Goal: Task Accomplishment & Management: Use online tool/utility

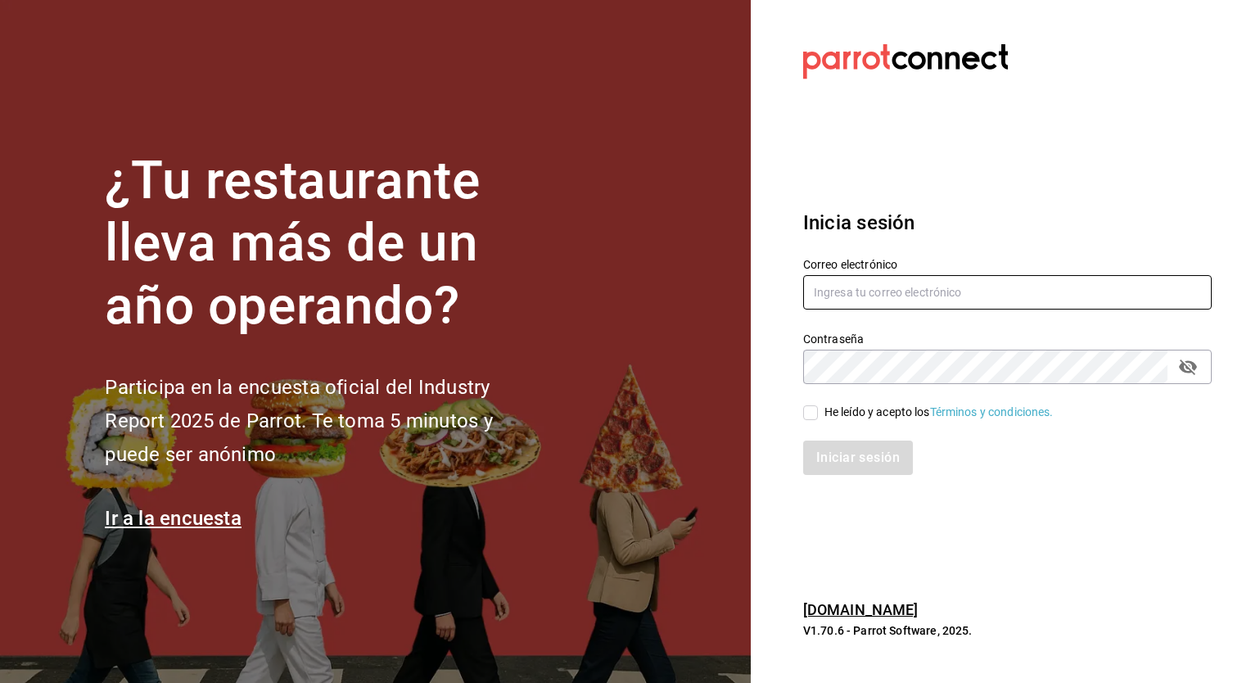
type input "[EMAIL_ADDRESS][DOMAIN_NAME]"
click at [819, 418] on span "He leído y acepto los Términos y condiciones." at bounding box center [936, 412] width 236 height 17
click at [818, 418] on input "He leído y acepto los Términos y condiciones." at bounding box center [810, 412] width 15 height 15
checkbox input "true"
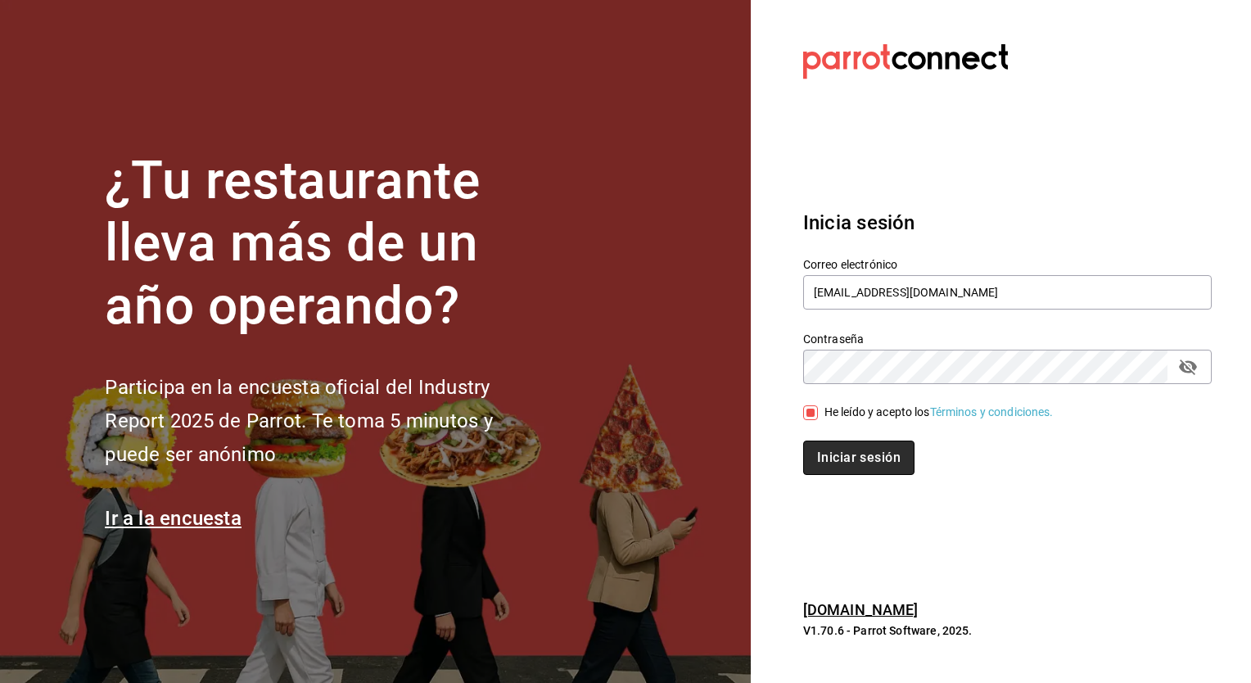
click at [875, 463] on button "Iniciar sesión" at bounding box center [858, 458] width 111 height 34
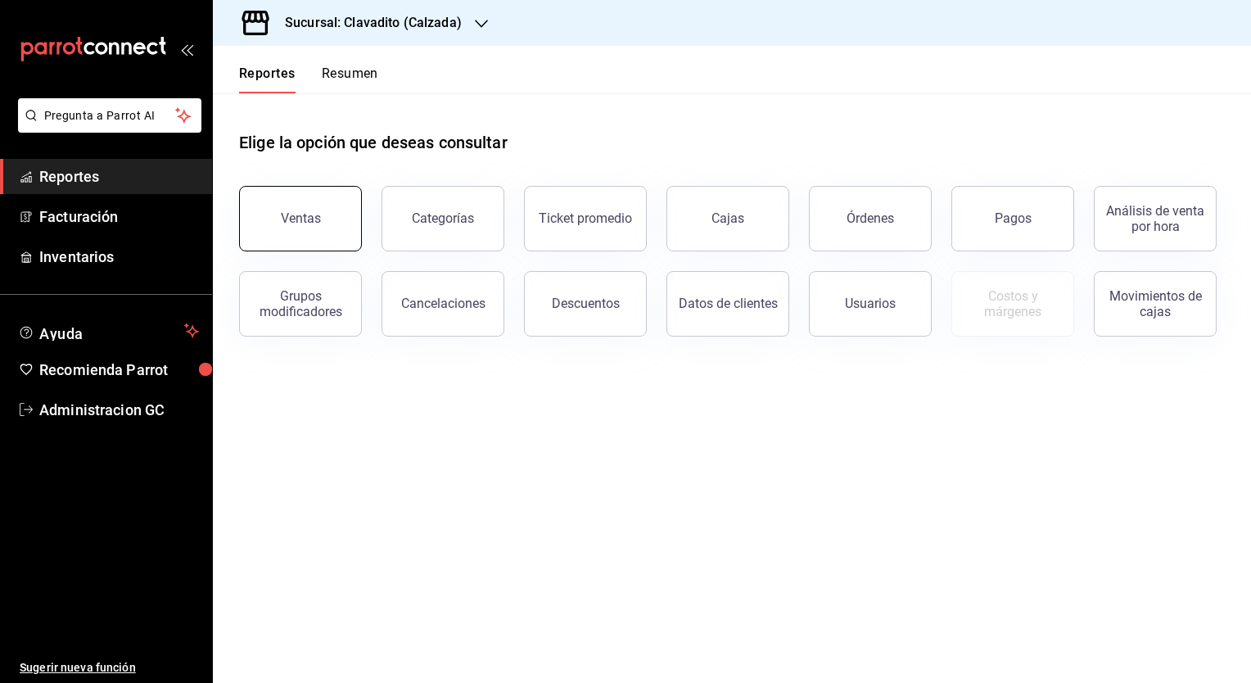
click at [350, 205] on button "Ventas" at bounding box center [300, 219] width 123 height 66
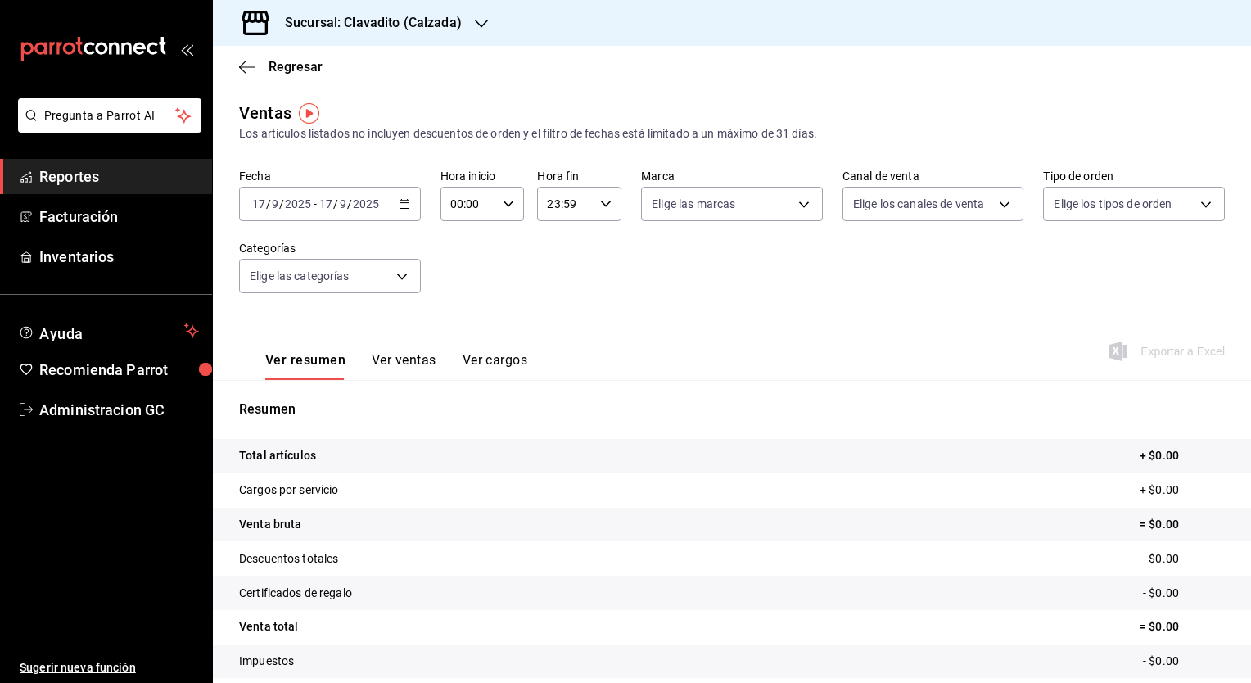
click at [403, 197] on div "2025-09-17 17 / 9 / 2025 - 2025-09-17 17 / 9 / 2025" at bounding box center [330, 204] width 182 height 34
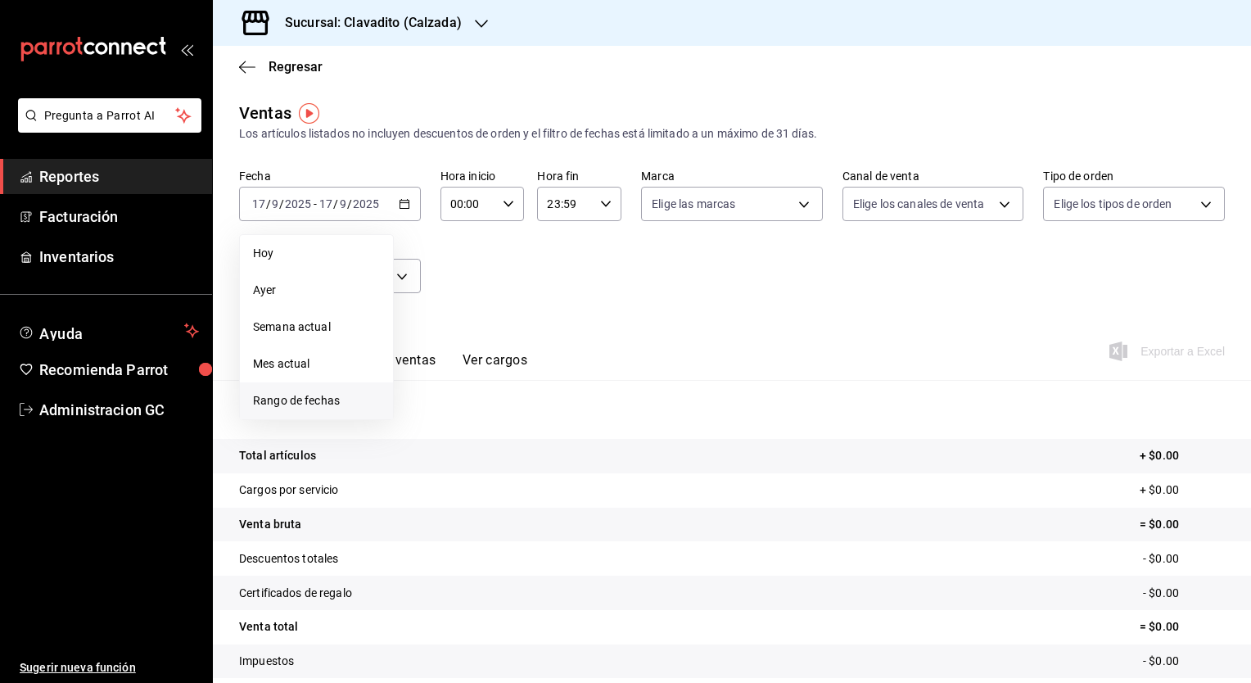
click at [329, 405] on span "Rango de fechas" at bounding box center [316, 400] width 127 height 17
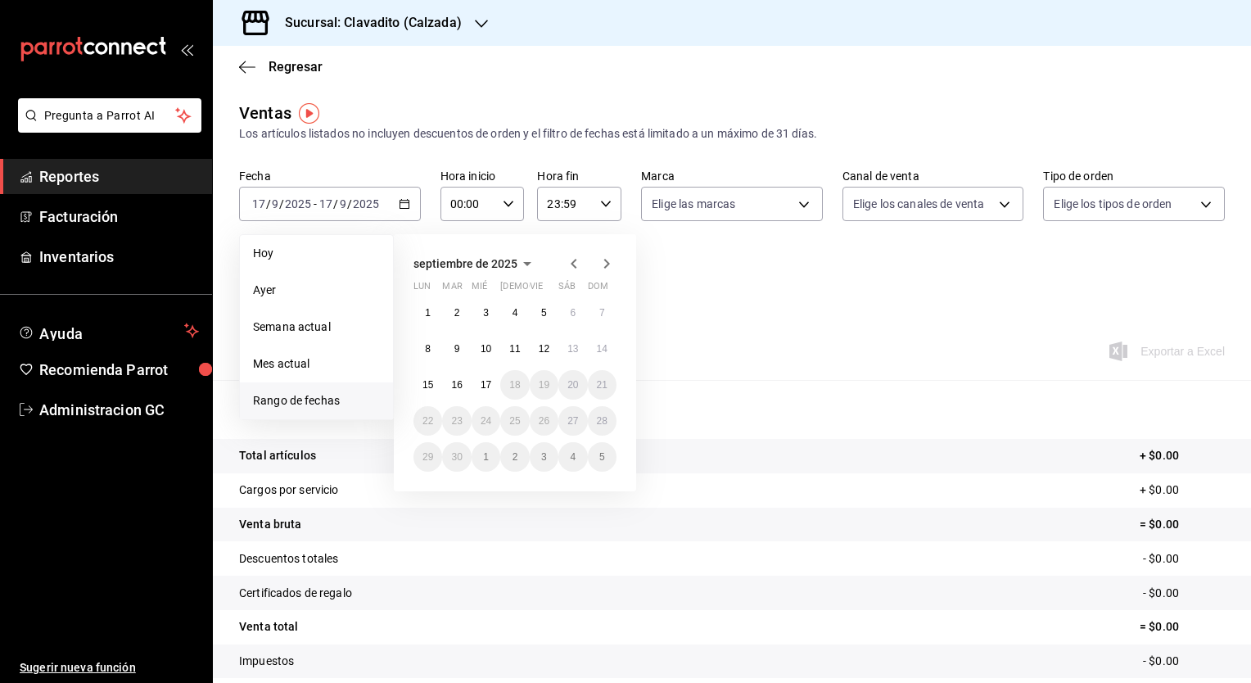
click at [570, 265] on icon "button" at bounding box center [574, 264] width 20 height 20
click at [537, 310] on button "1" at bounding box center [544, 312] width 29 height 29
drag, startPoint x: 543, startPoint y: 310, endPoint x: 609, endPoint y: 454, distance: 158.7
click at [609, 454] on div "28 29 30 31 1 2 3 4 5 6 7 8 9 10 11 12 13 14 15 16 17 18 19 20 21 22 23 24 25 2…" at bounding box center [515, 385] width 203 height 174
click at [609, 455] on button "31" at bounding box center [602, 456] width 29 height 29
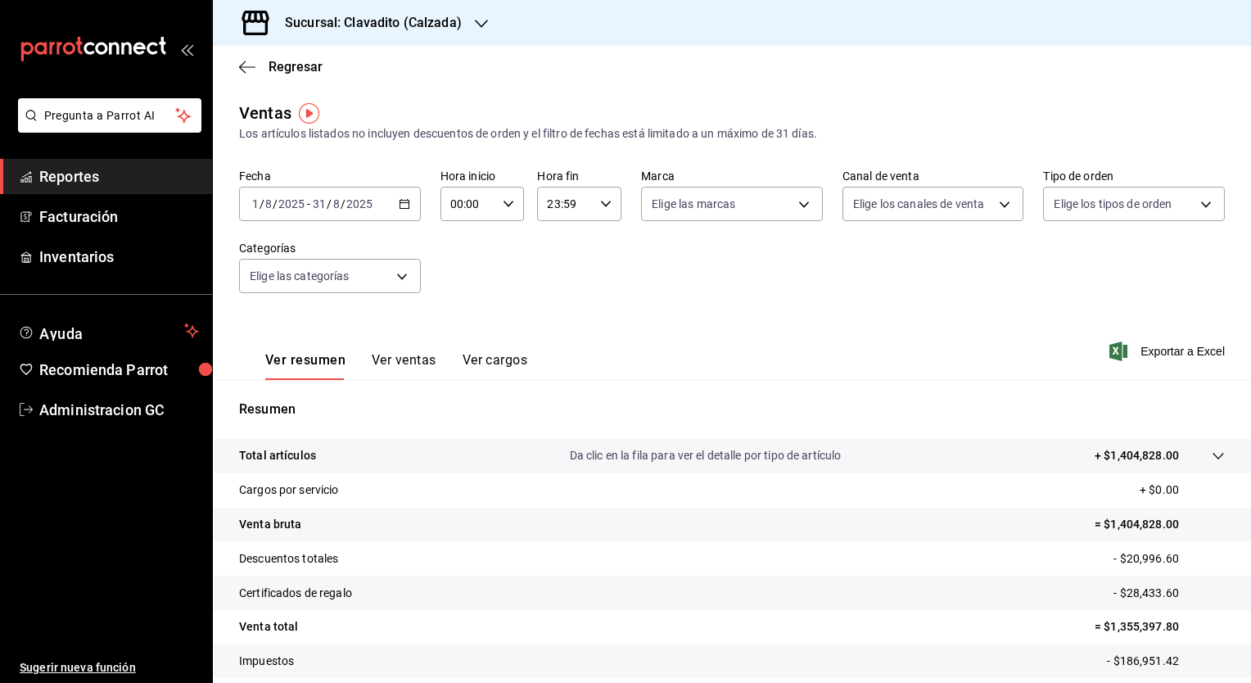
click at [318, 208] on input "31" at bounding box center [319, 203] width 15 height 13
click at [510, 203] on div "00:00 Hora inicio" at bounding box center [483, 204] width 84 height 34
drag, startPoint x: 455, startPoint y: 286, endPoint x: 487, endPoint y: 247, distance: 50.5
click at [455, 285] on span "05" at bounding box center [459, 278] width 16 height 13
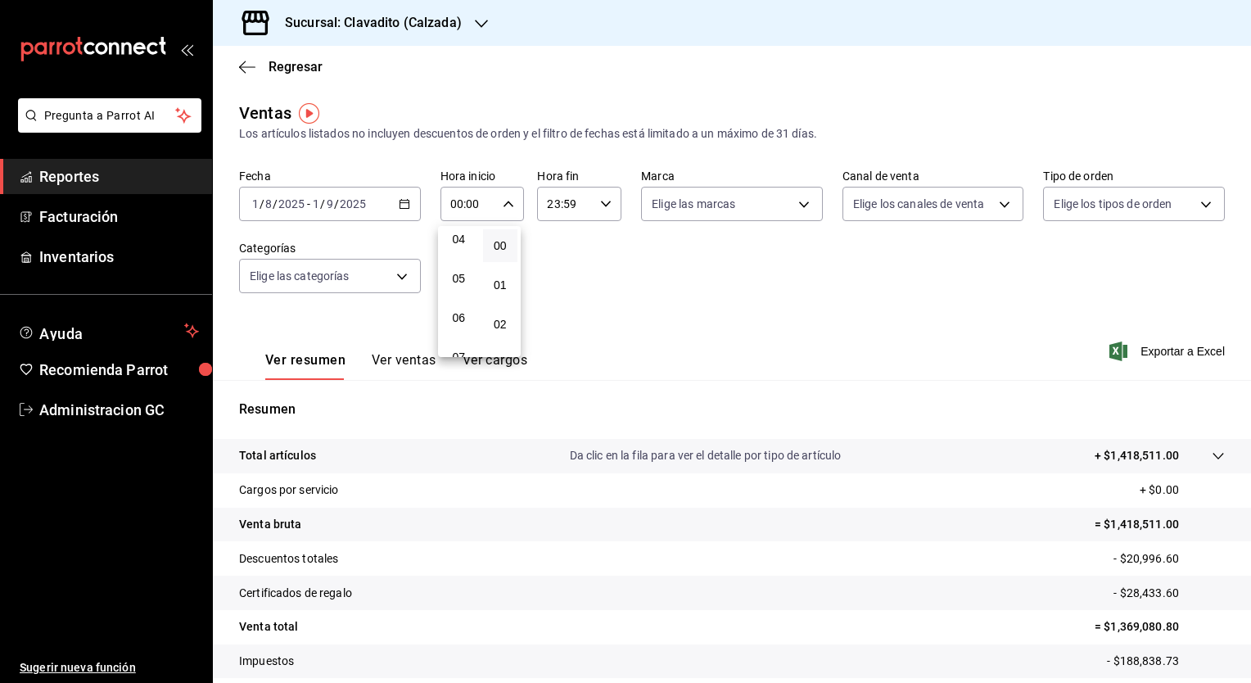
type input "05:00"
click at [581, 319] on div at bounding box center [625, 341] width 1251 height 683
click at [600, 207] on icon "button" at bounding box center [605, 203] width 11 height 11
drag, startPoint x: 557, startPoint y: 283, endPoint x: 568, endPoint y: 264, distance: 21.6
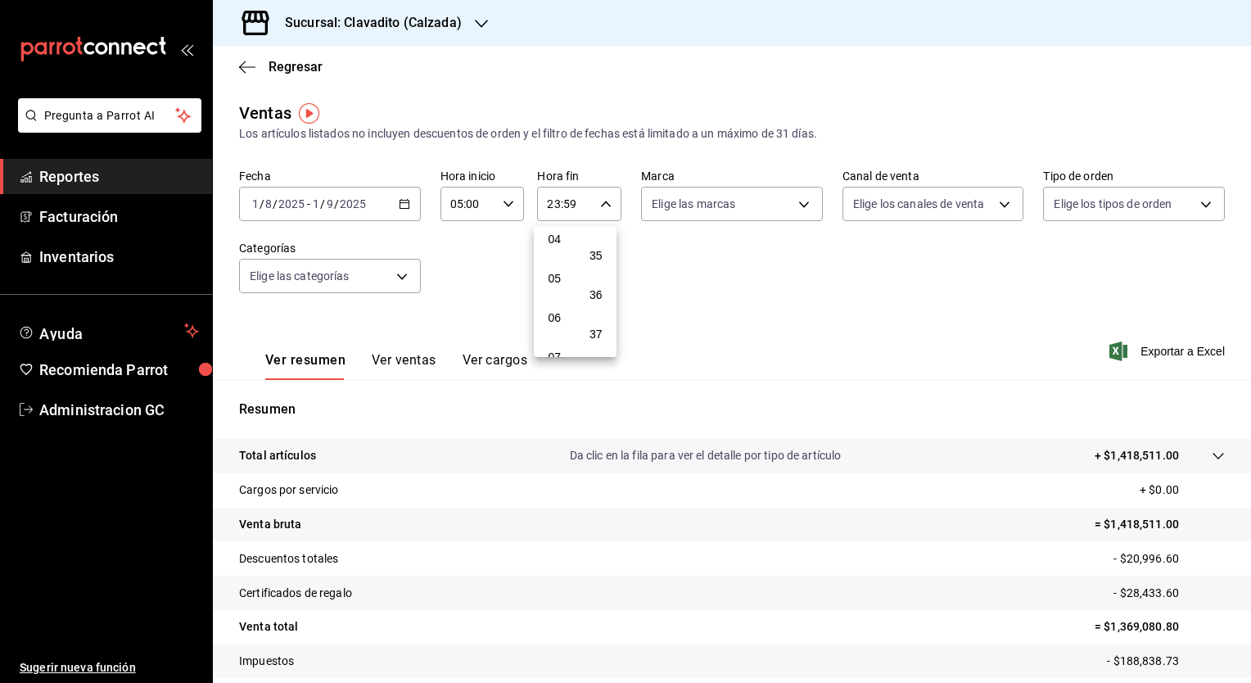
click at [557, 281] on span "05" at bounding box center [555, 278] width 16 height 13
click at [593, 254] on button "00" at bounding box center [596, 245] width 35 height 33
type input "05:00"
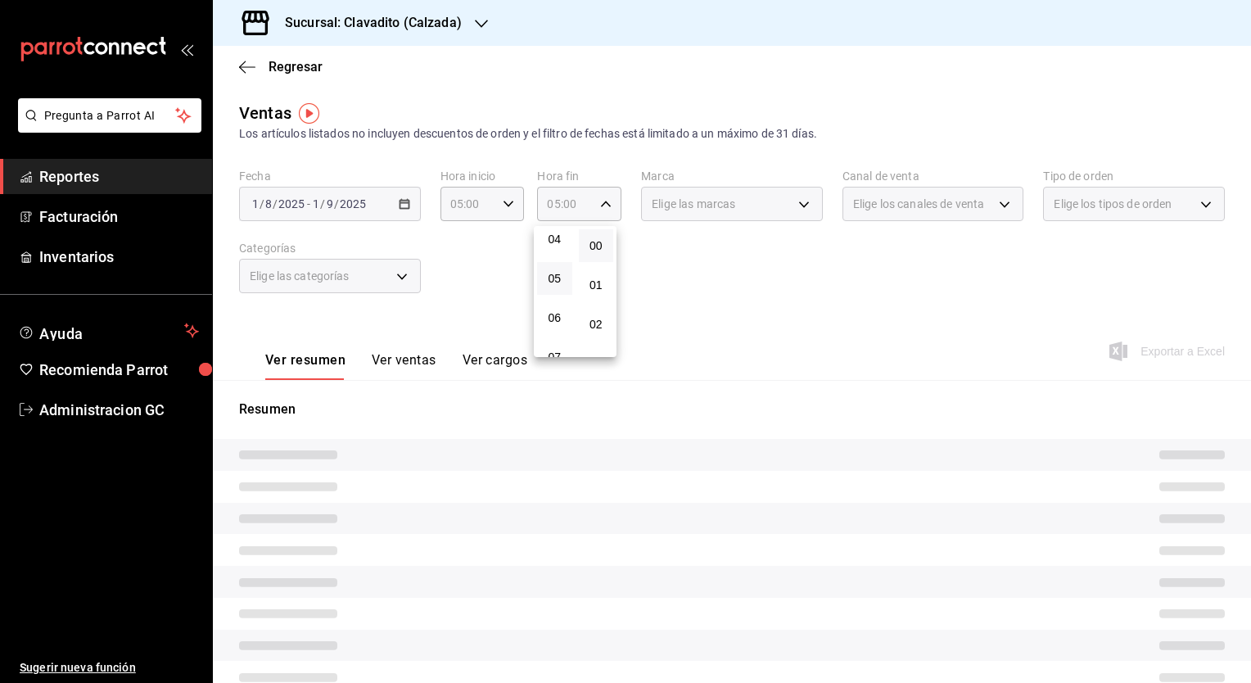
click at [873, 304] on div at bounding box center [625, 341] width 1251 height 683
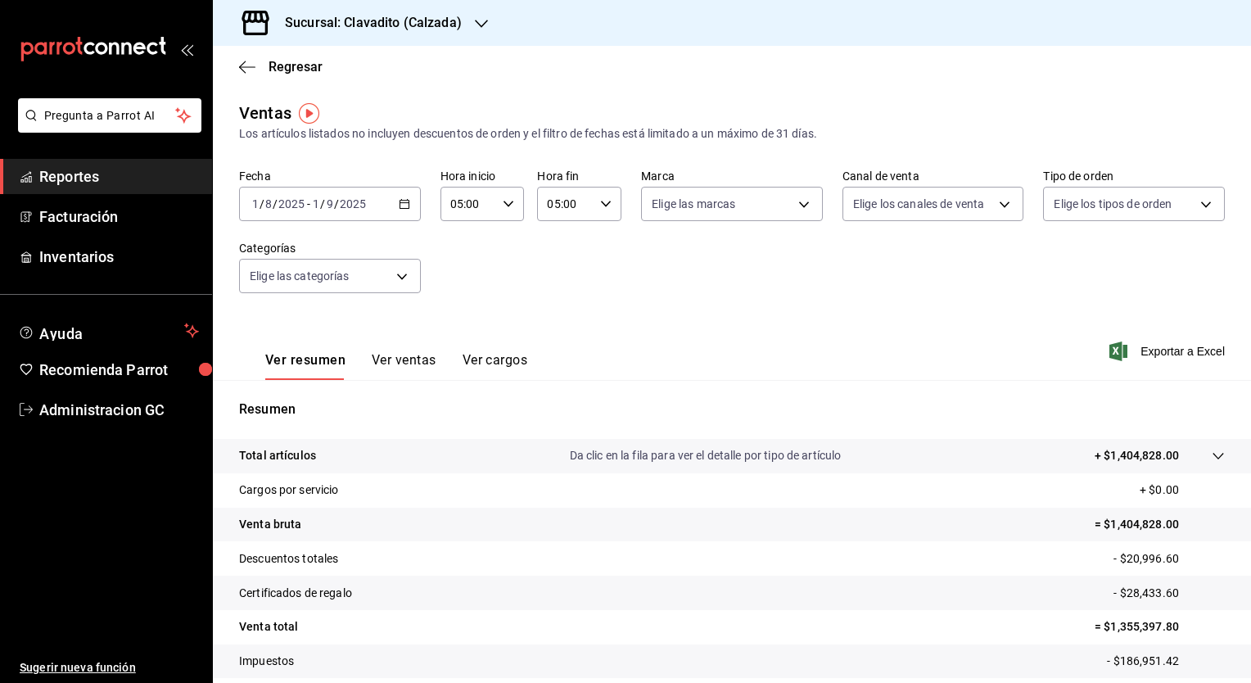
click at [760, 306] on div "Fecha 2025-08-01 1 / 8 / 2025 - 2025-09-01 1 / 9 / 2025 Hora inicio 05:00 Hora …" at bounding box center [732, 241] width 986 height 144
click at [426, 16] on h3 "Sucursal: Clavadito (Calzada)" at bounding box center [367, 23] width 190 height 20
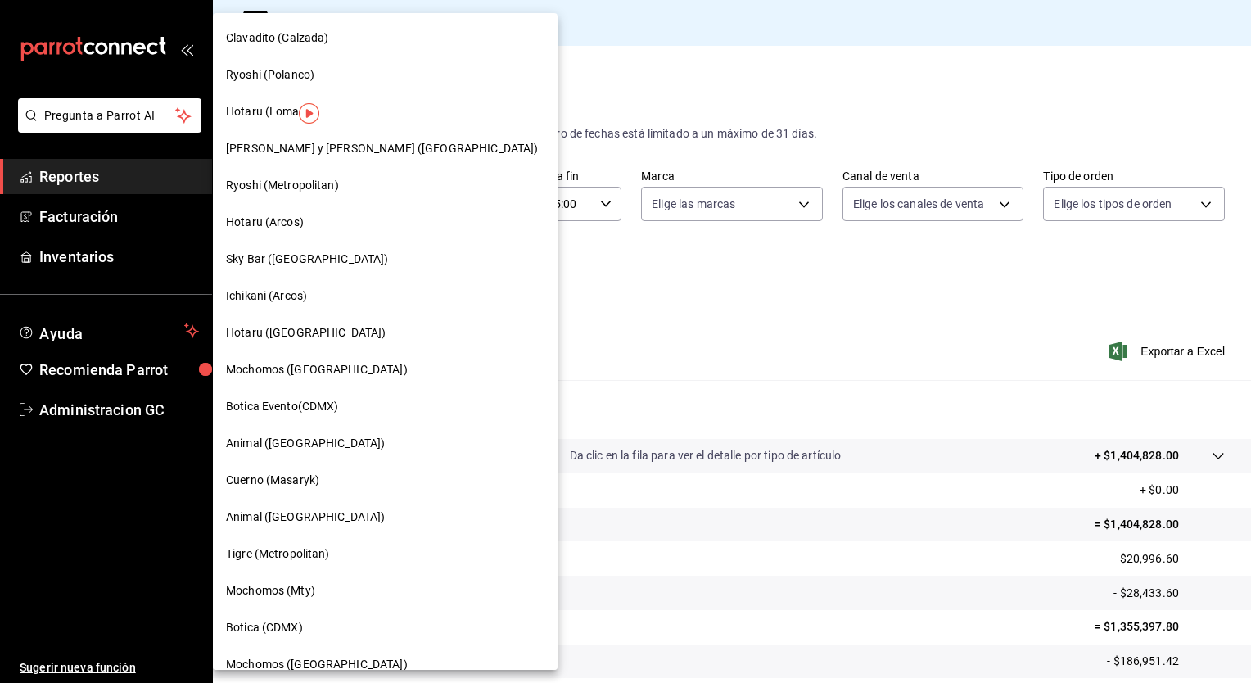
click at [288, 79] on span "Ryoshi (Polanco)" at bounding box center [270, 74] width 88 height 17
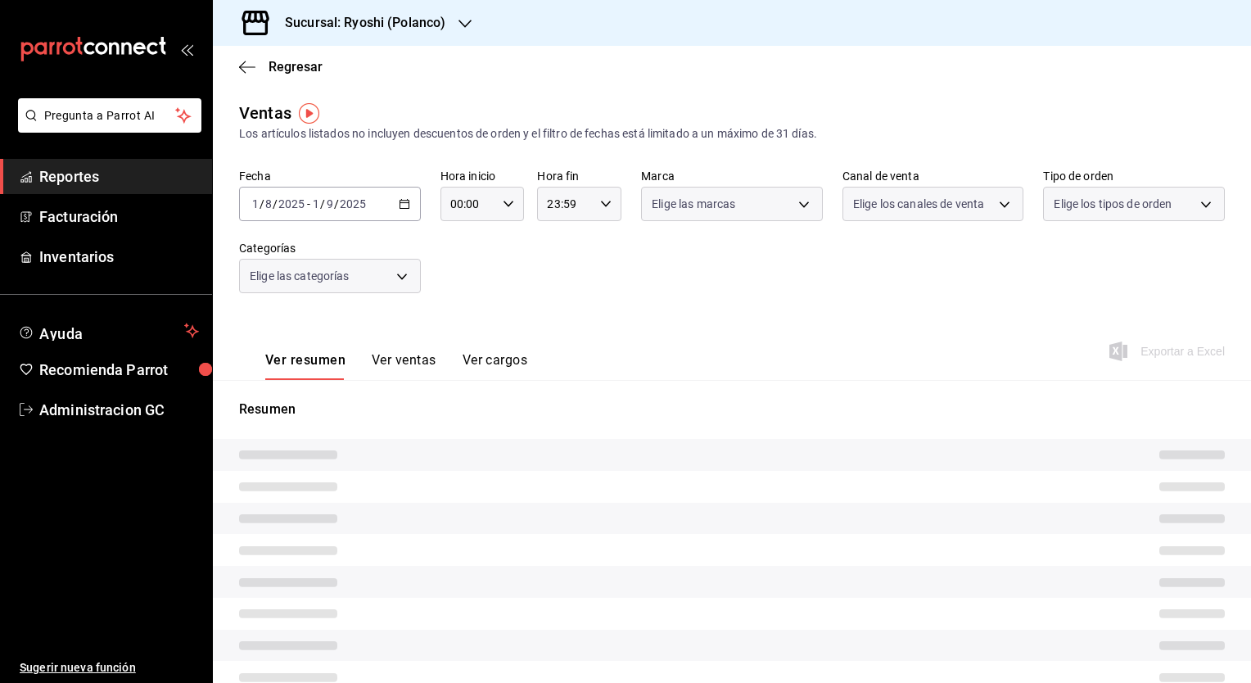
type input "05:00"
click at [580, 316] on div "Ver resumen Ver ventas Ver cargos Exportar a Excel" at bounding box center [732, 346] width 1038 height 67
click at [759, 388] on div "Resumen" at bounding box center [732, 562] width 1038 height 364
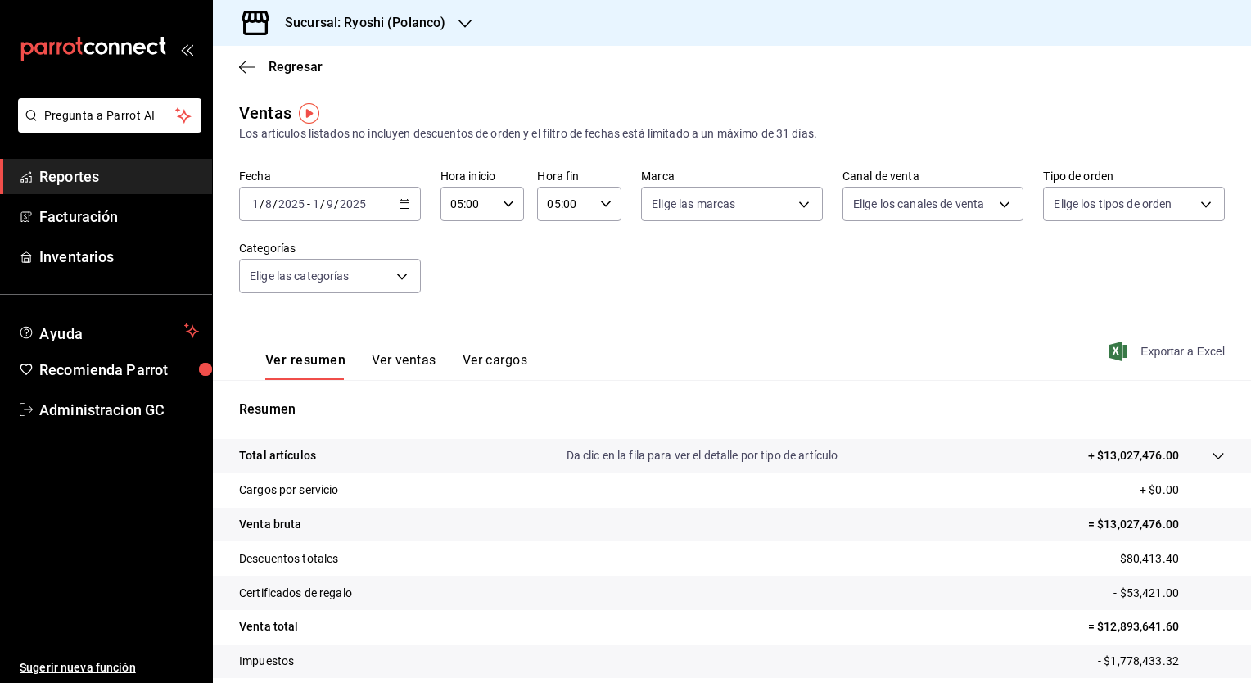
click at [1127, 358] on span "Exportar a Excel" at bounding box center [1169, 352] width 112 height 20
click at [420, 20] on h3 "Sucursal: Ryoshi (Polanco)" at bounding box center [359, 23] width 174 height 20
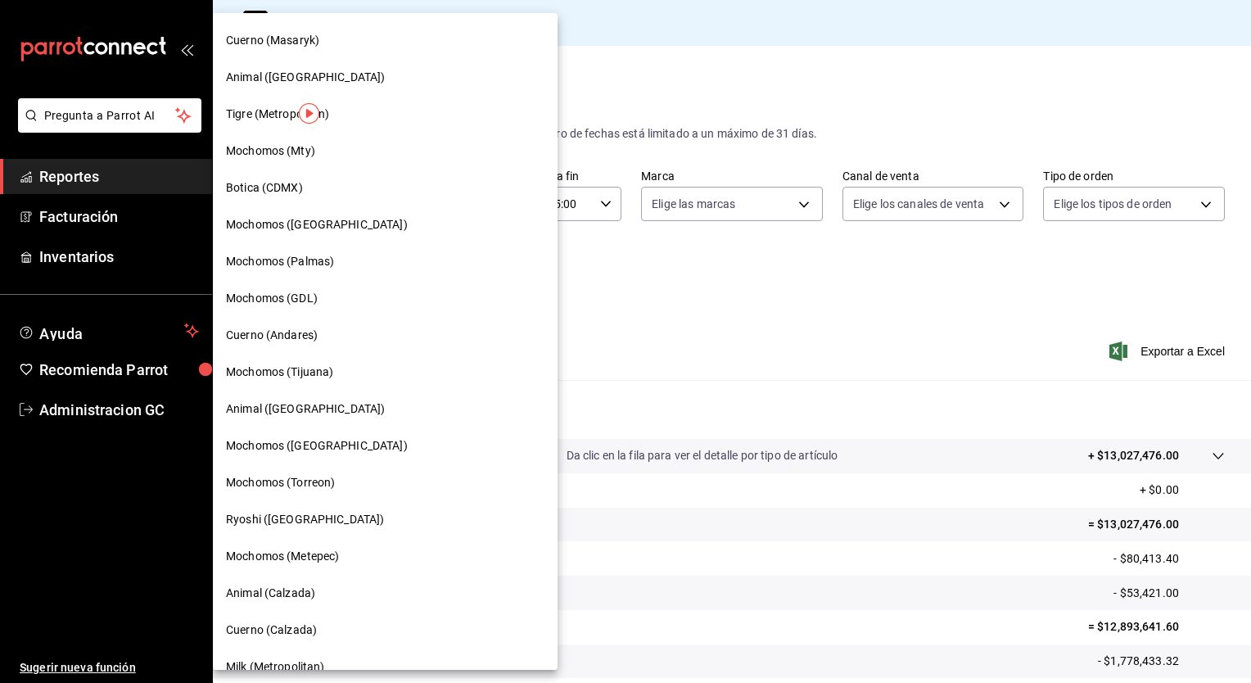
scroll to position [491, 0]
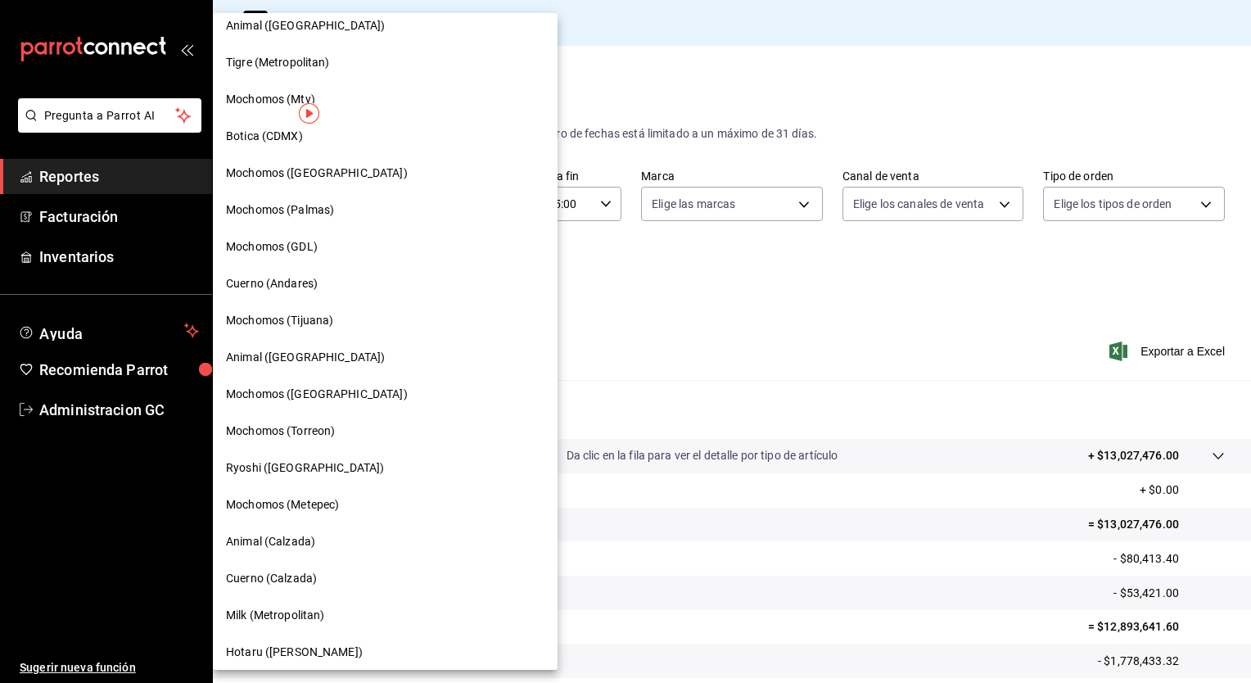
click at [239, 464] on span "Ryoshi (Cancun)" at bounding box center [305, 467] width 158 height 17
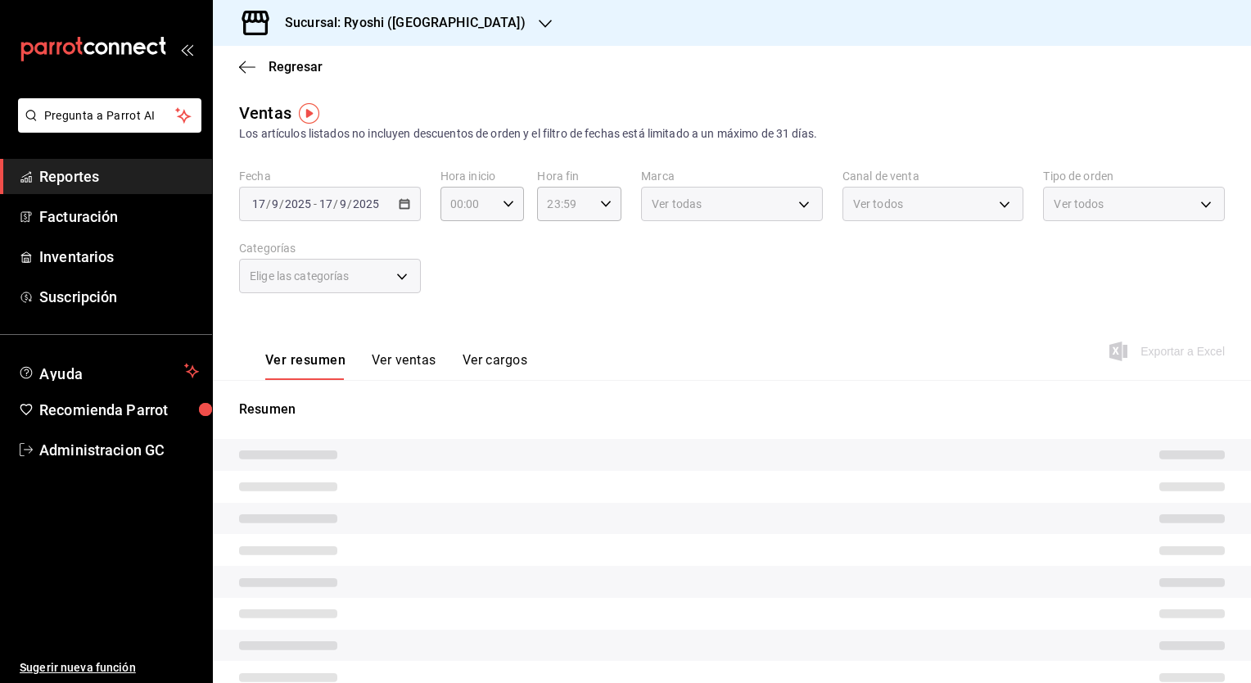
type input "05:00"
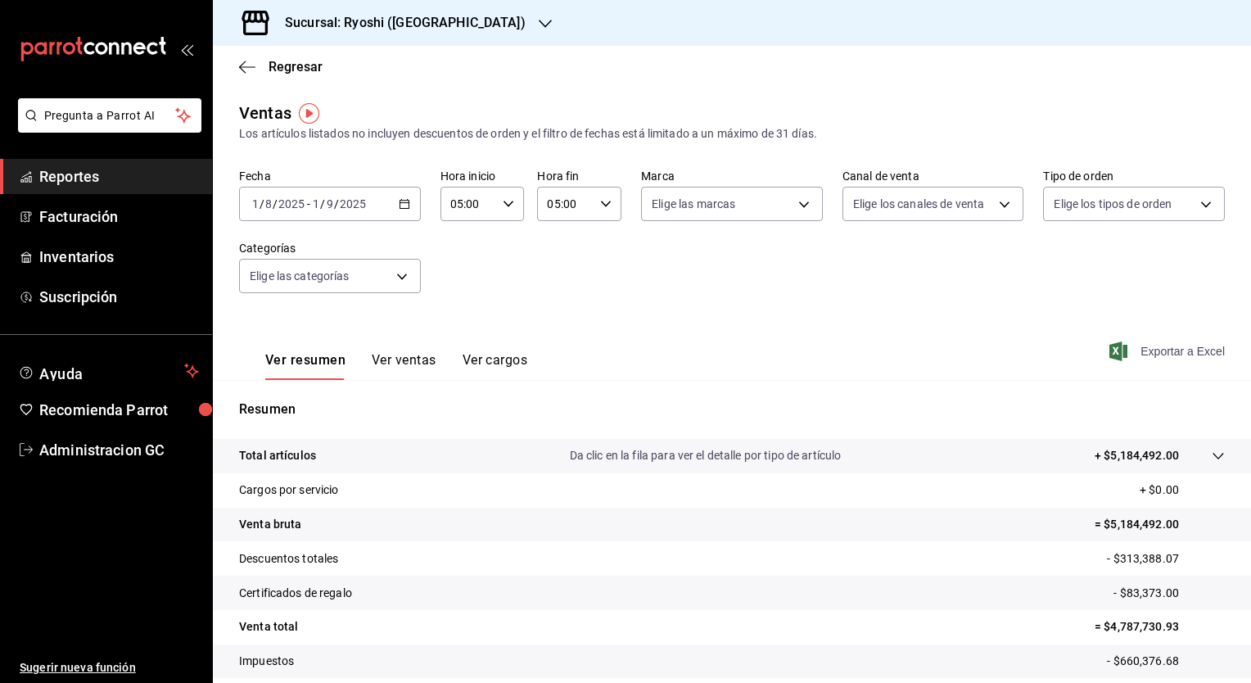
click at [1120, 349] on span "Exportar a Excel" at bounding box center [1169, 352] width 112 height 20
click at [354, 35] on div "Sucursal: Ryoshi (Cancun)" at bounding box center [392, 23] width 332 height 46
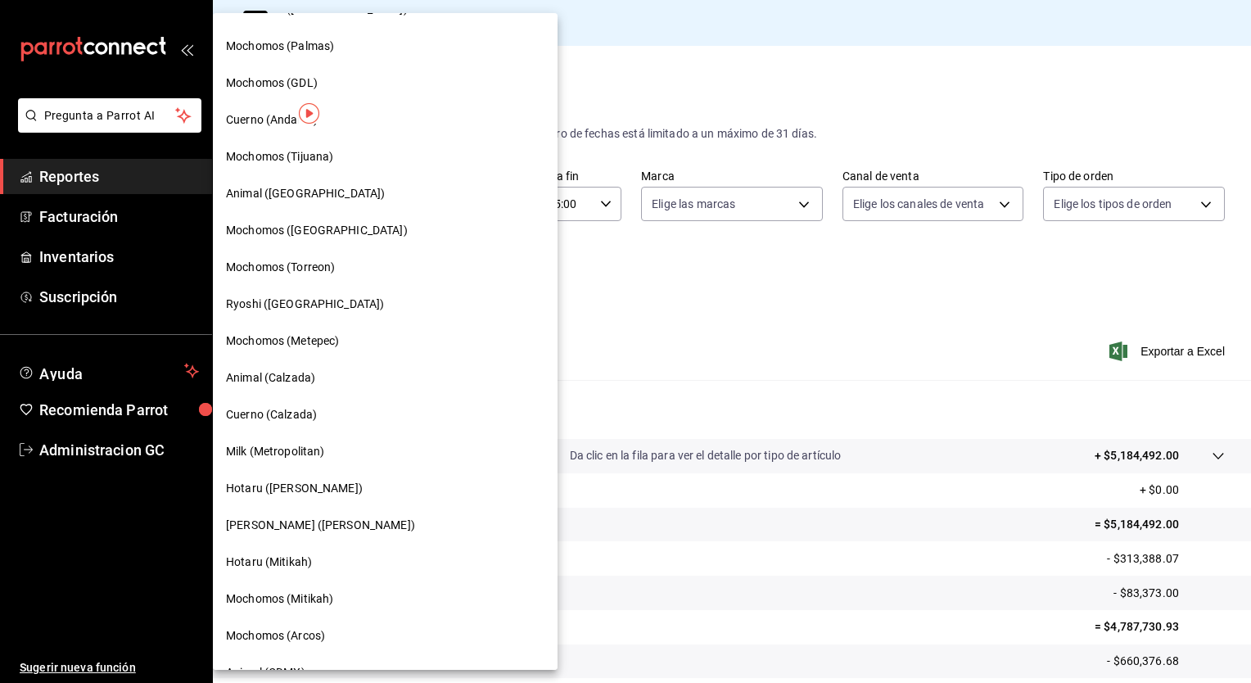
scroll to position [737, 0]
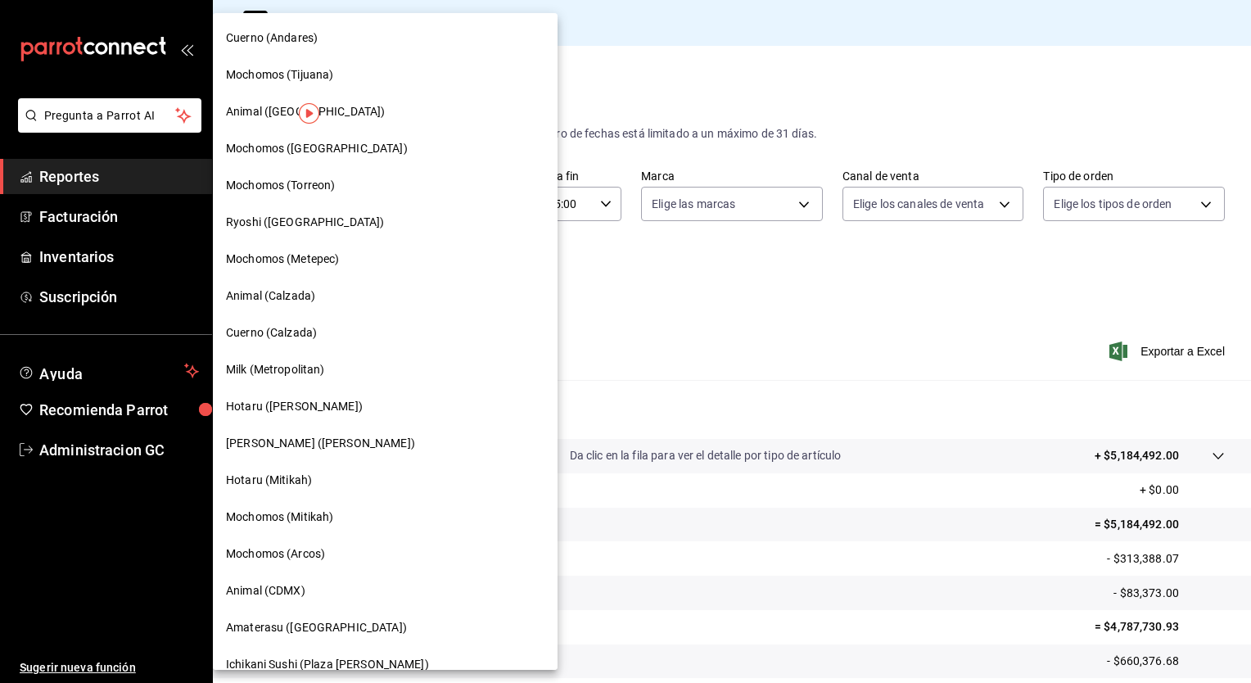
click at [265, 482] on span "Hotaru (Mitikah)" at bounding box center [269, 480] width 86 height 17
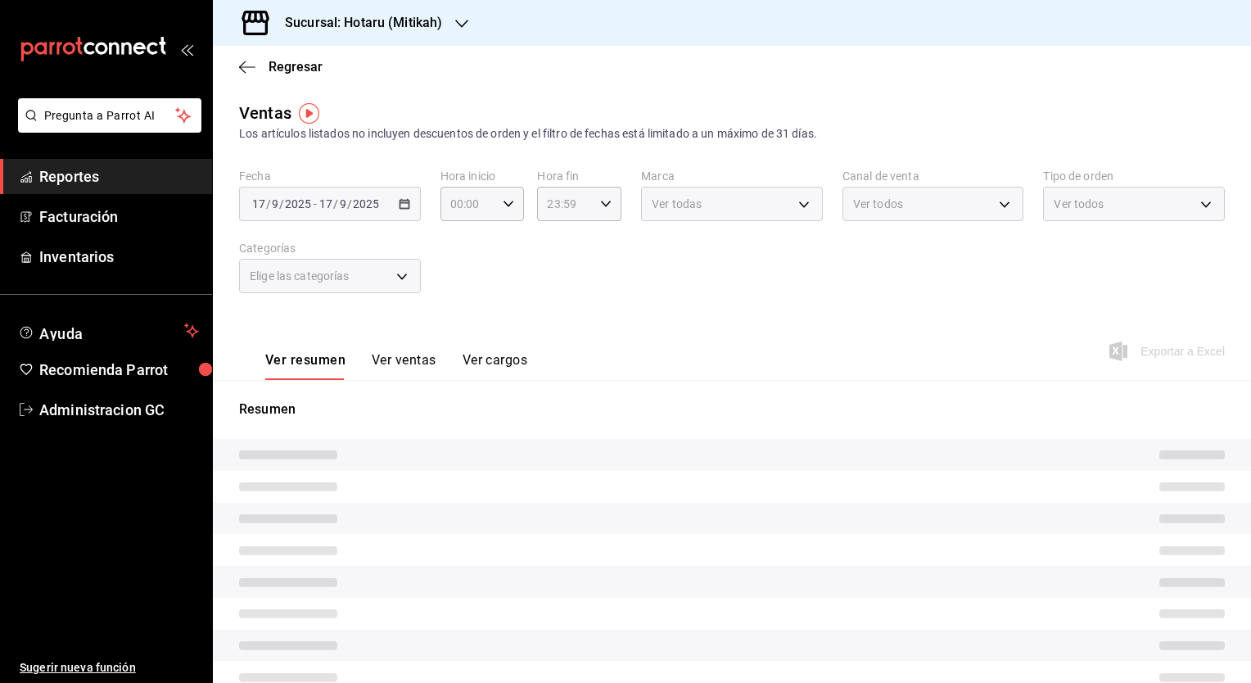
type input "05:00"
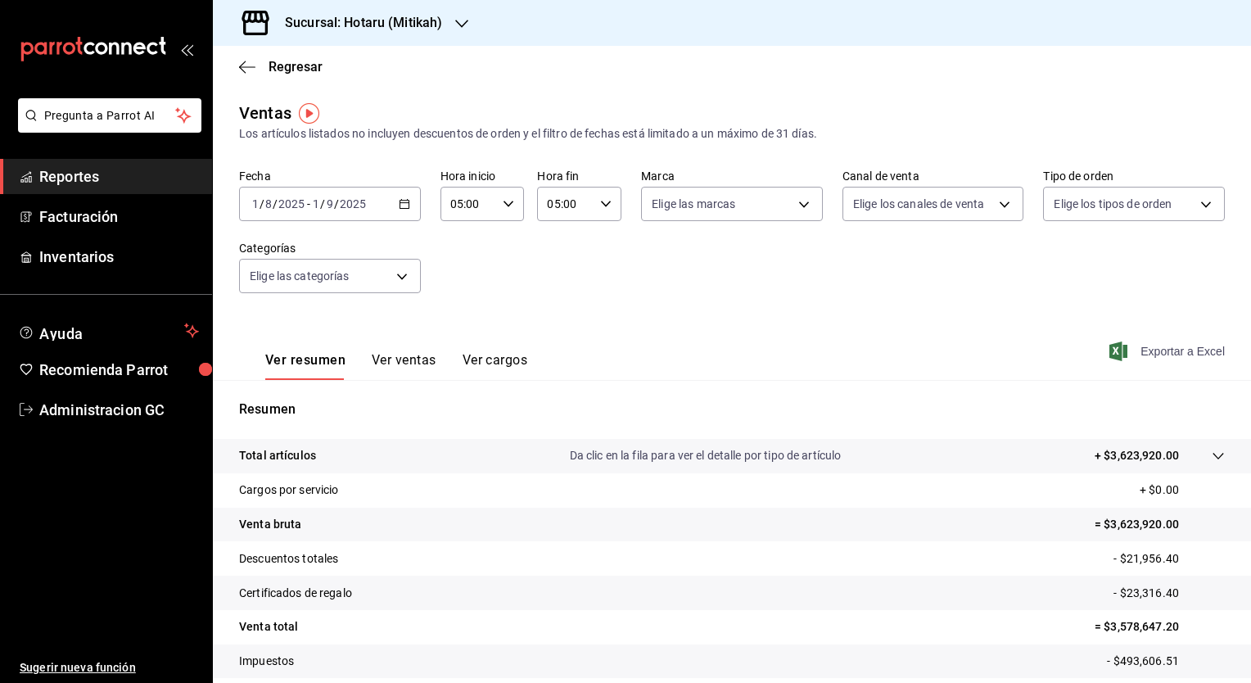
click at [1110, 347] on icon "button" at bounding box center [1119, 352] width 18 height 20
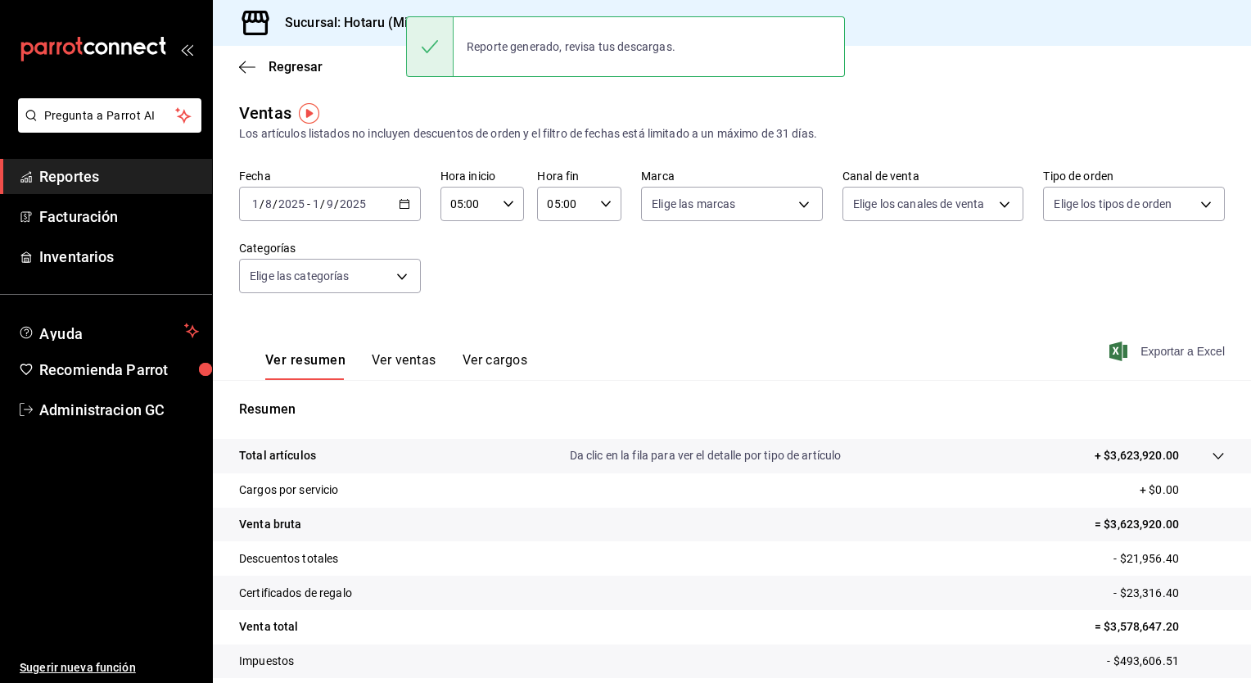
click at [777, 281] on div "Fecha 2025-08-01 1 / 8 / 2025 - 2025-09-01 1 / 9 / 2025 Hora inicio 05:00 Hora …" at bounding box center [732, 241] width 986 height 144
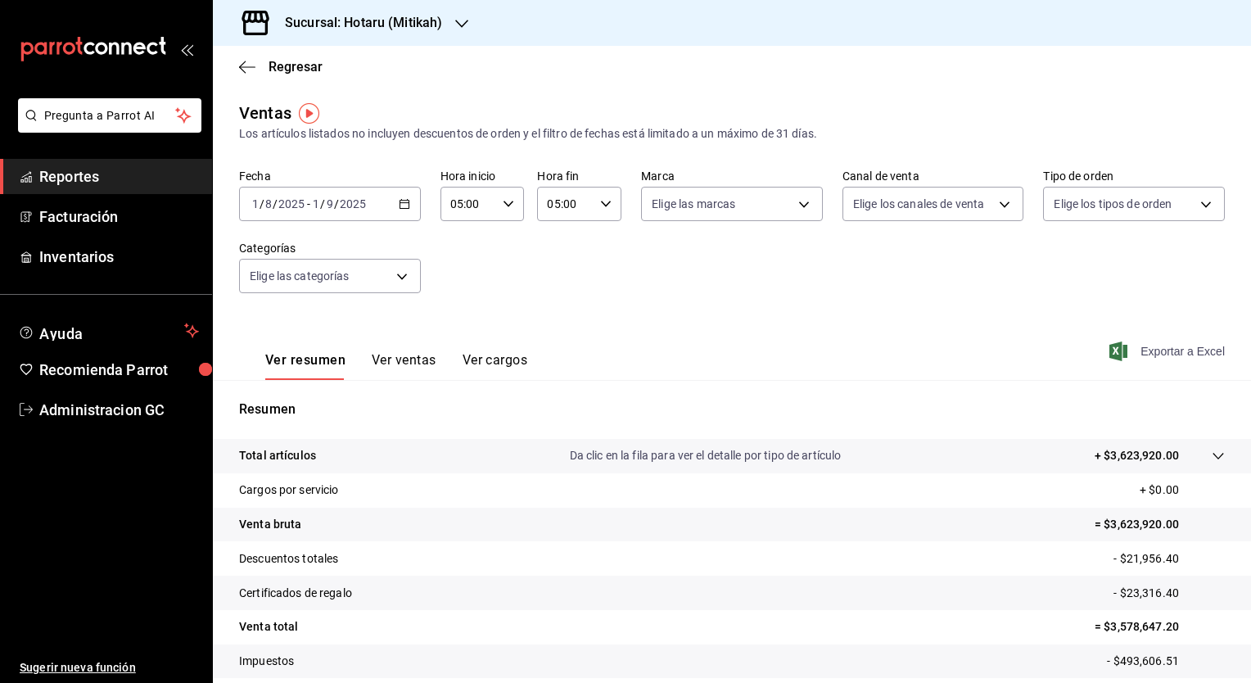
click at [416, 6] on div "Sucursal: Hotaru (Mitikah)" at bounding box center [350, 23] width 249 height 46
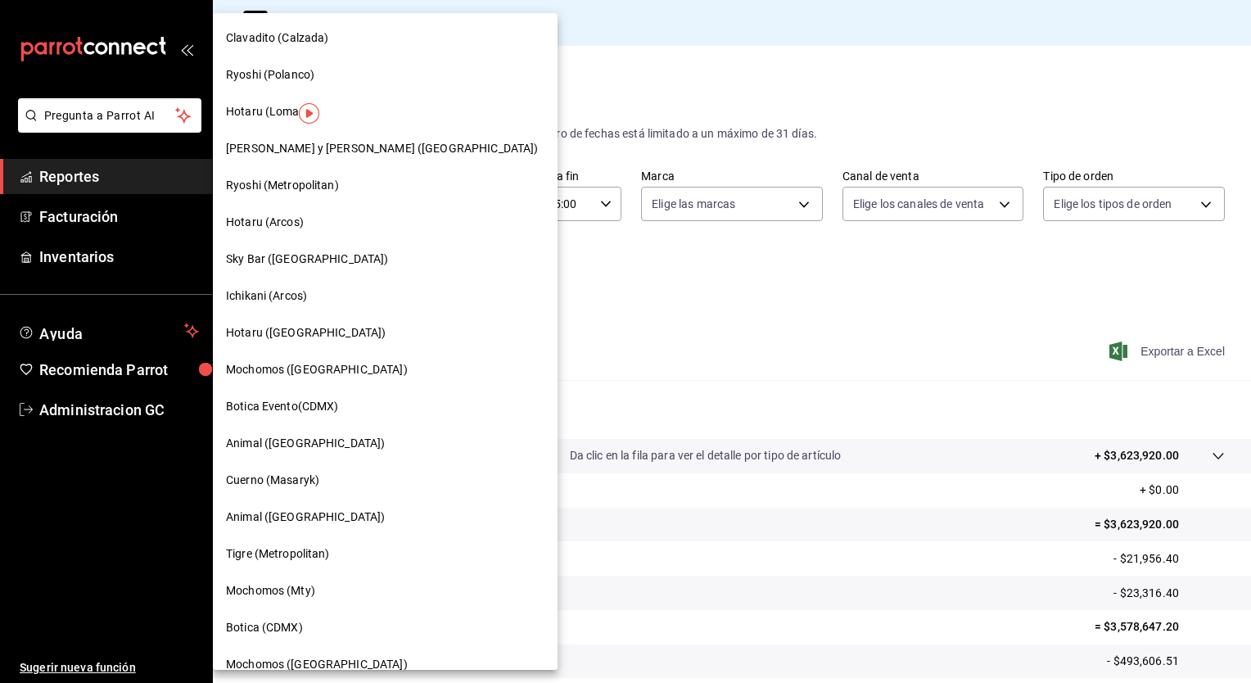
click at [409, 11] on div at bounding box center [625, 341] width 1251 height 683
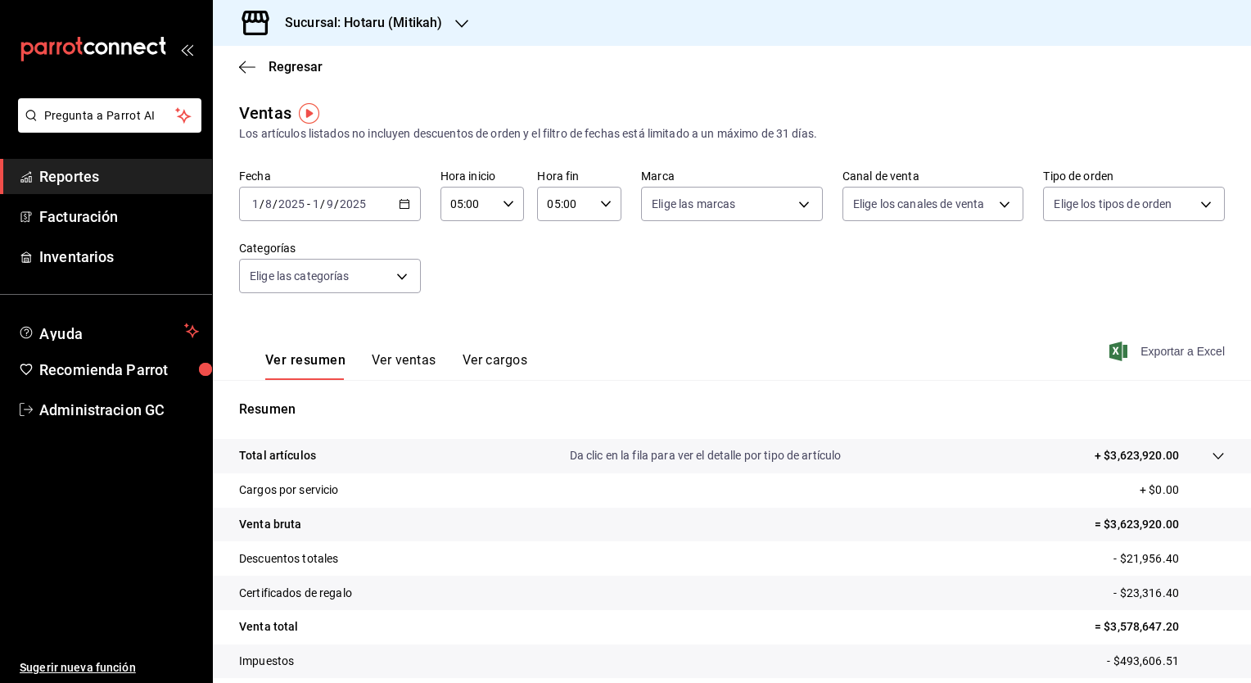
click at [409, 11] on div "Sucursal: Hotaru (Mitikah)" at bounding box center [350, 23] width 249 height 46
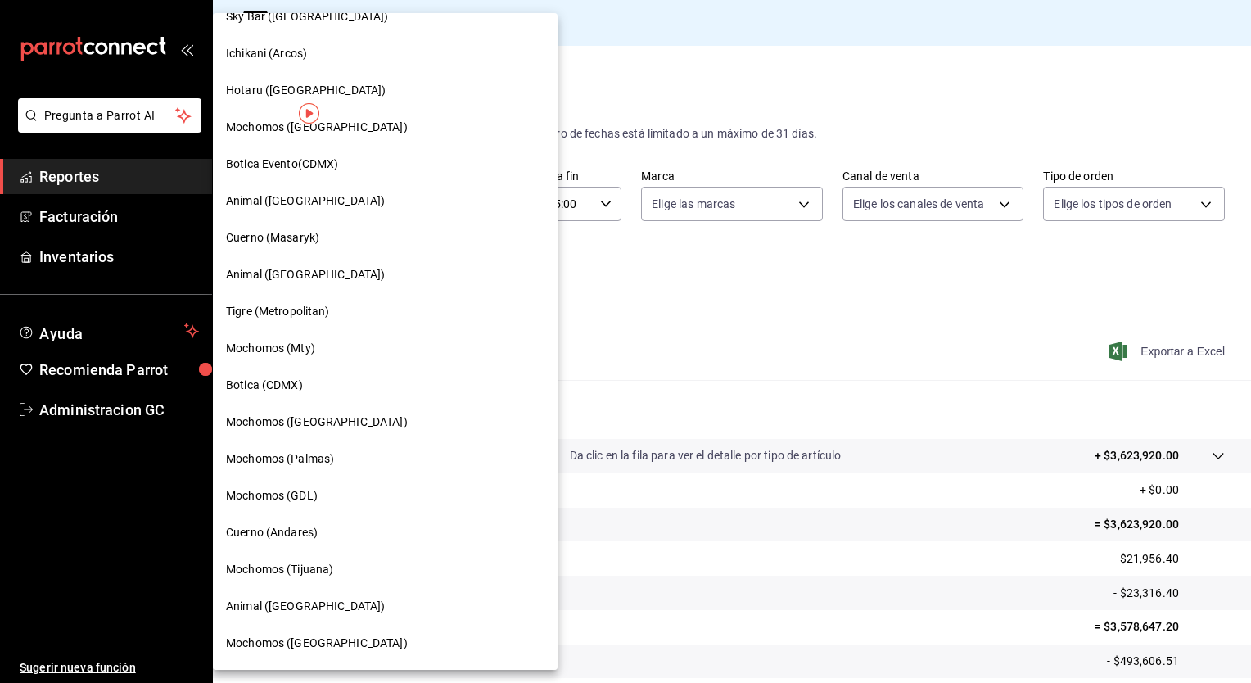
scroll to position [246, 0]
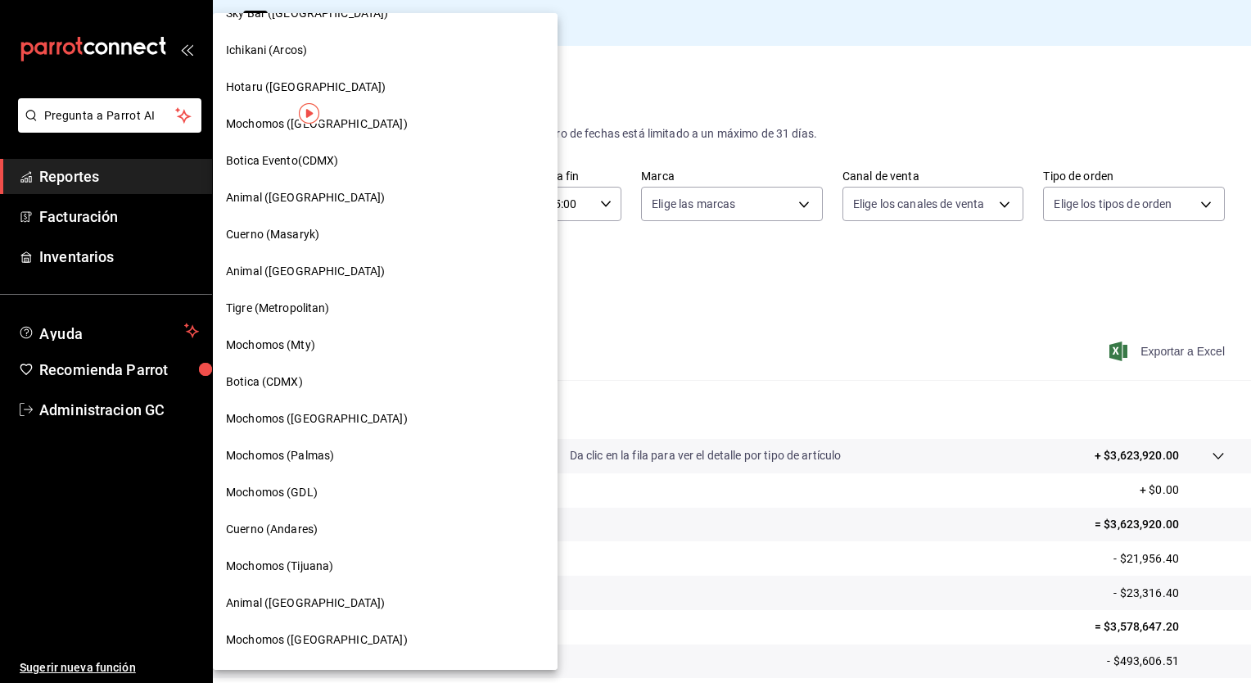
click at [301, 306] on span "Tigre (Metropolitan)" at bounding box center [278, 308] width 104 height 17
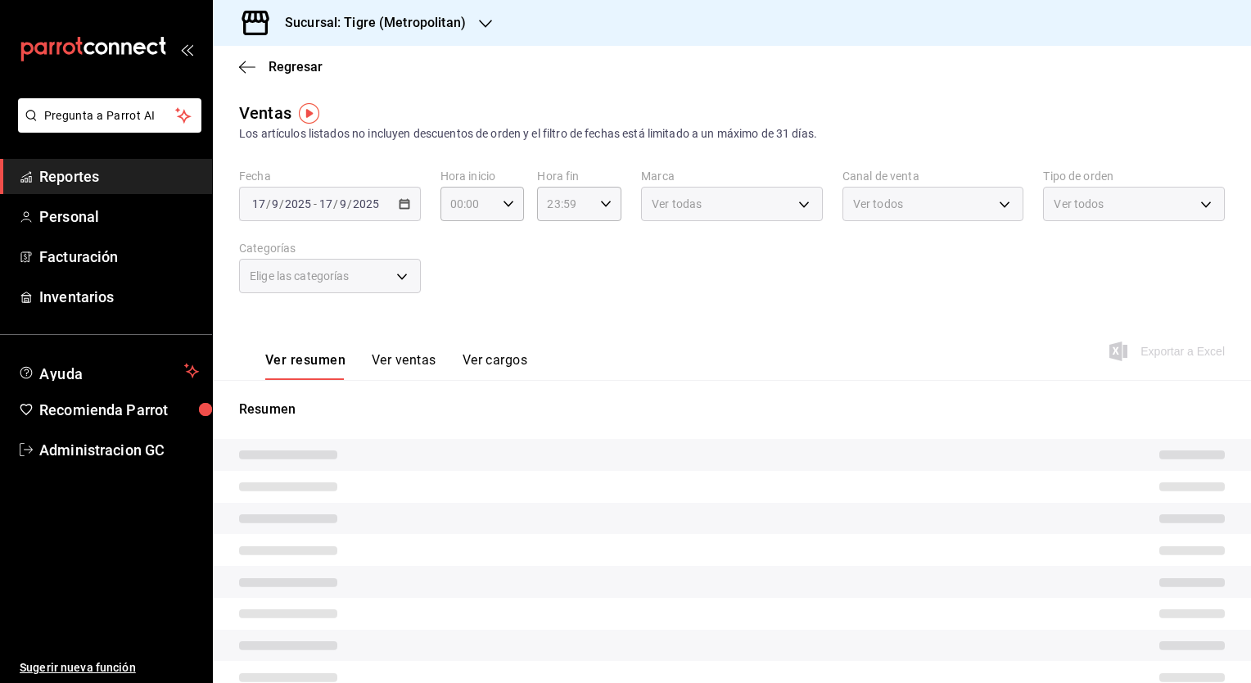
type input "05:00"
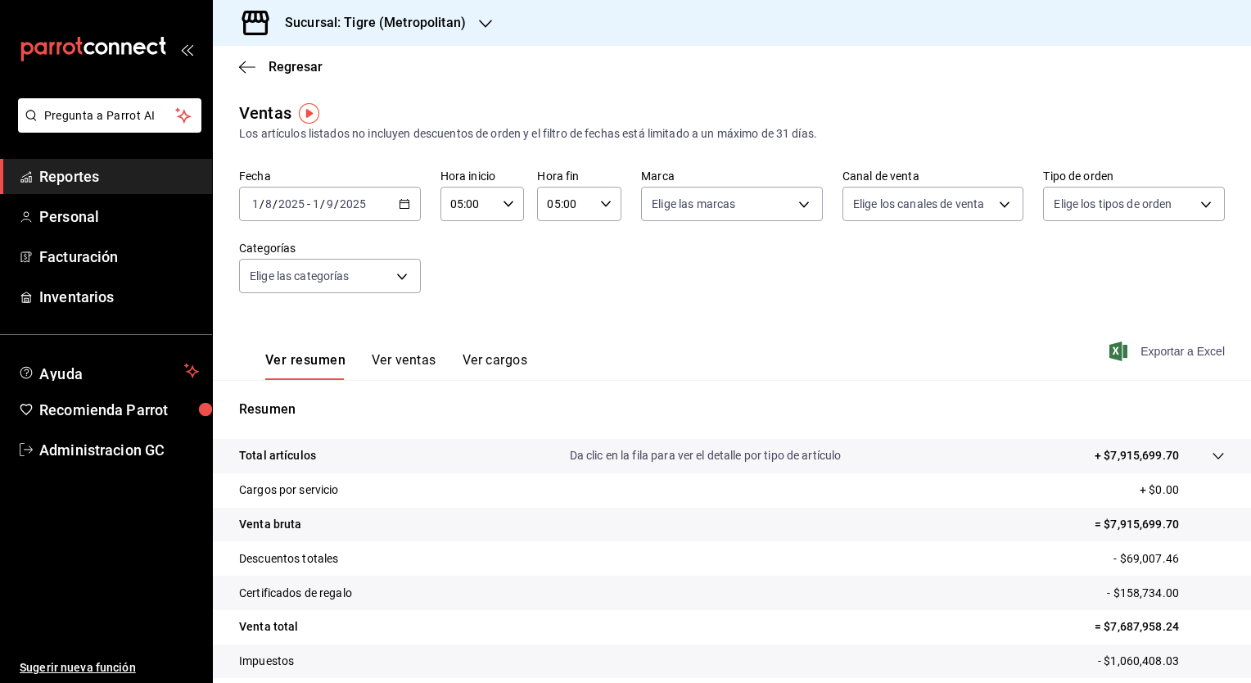
click at [1143, 355] on span "Exportar a Excel" at bounding box center [1169, 352] width 112 height 20
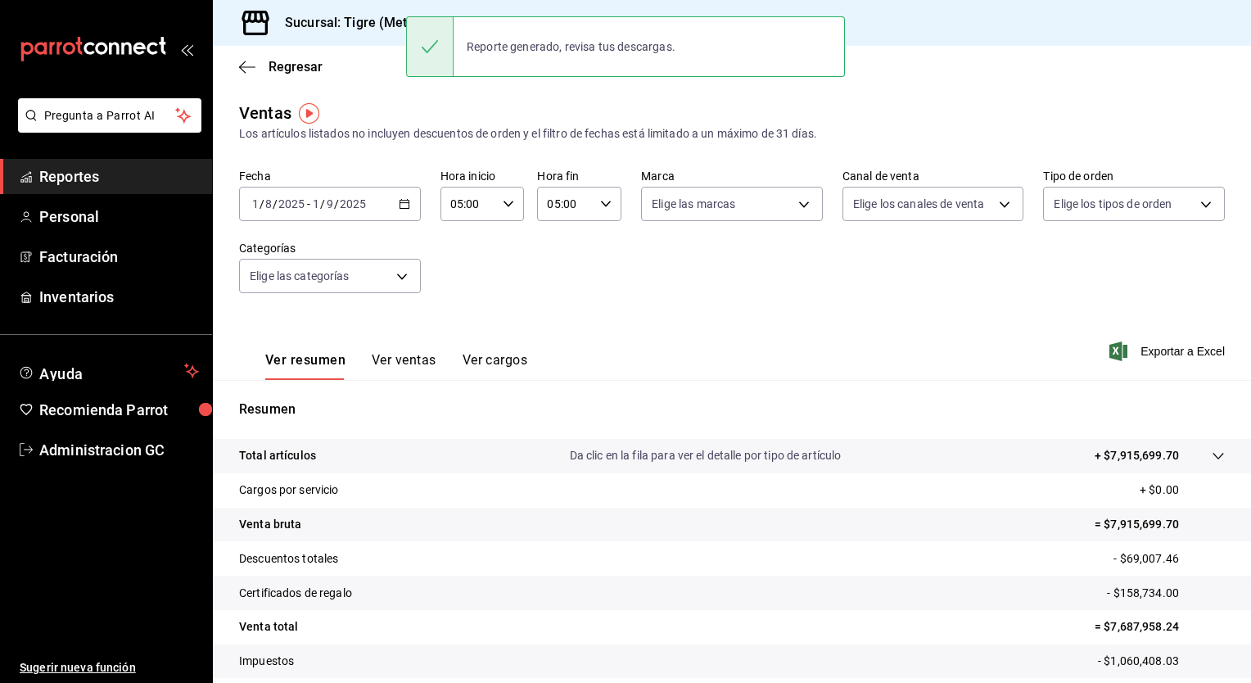
click at [654, 312] on div "Fecha 2025-08-01 1 / 8 / 2025 - 2025-09-01 1 / 9 / 2025 Hora inicio 05:00 Hora …" at bounding box center [732, 241] width 986 height 144
click at [331, 15] on h3 "Sucursal: Tigre (Metropolitan)" at bounding box center [369, 23] width 194 height 20
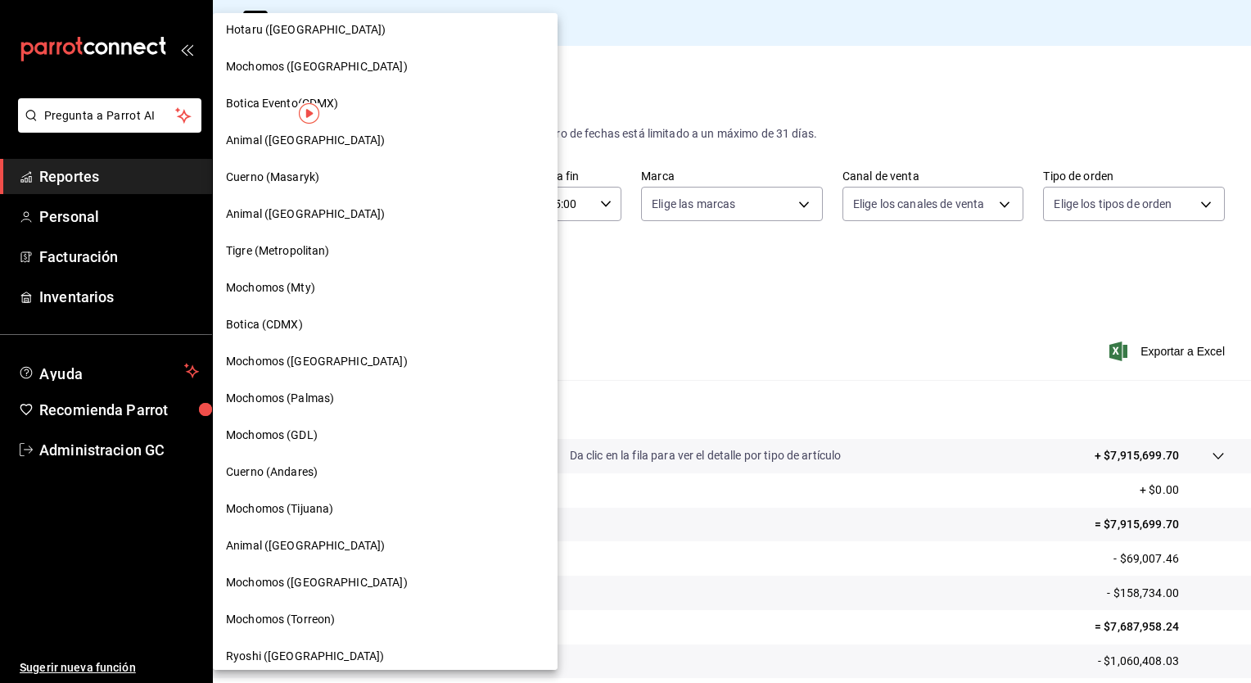
scroll to position [328, 0]
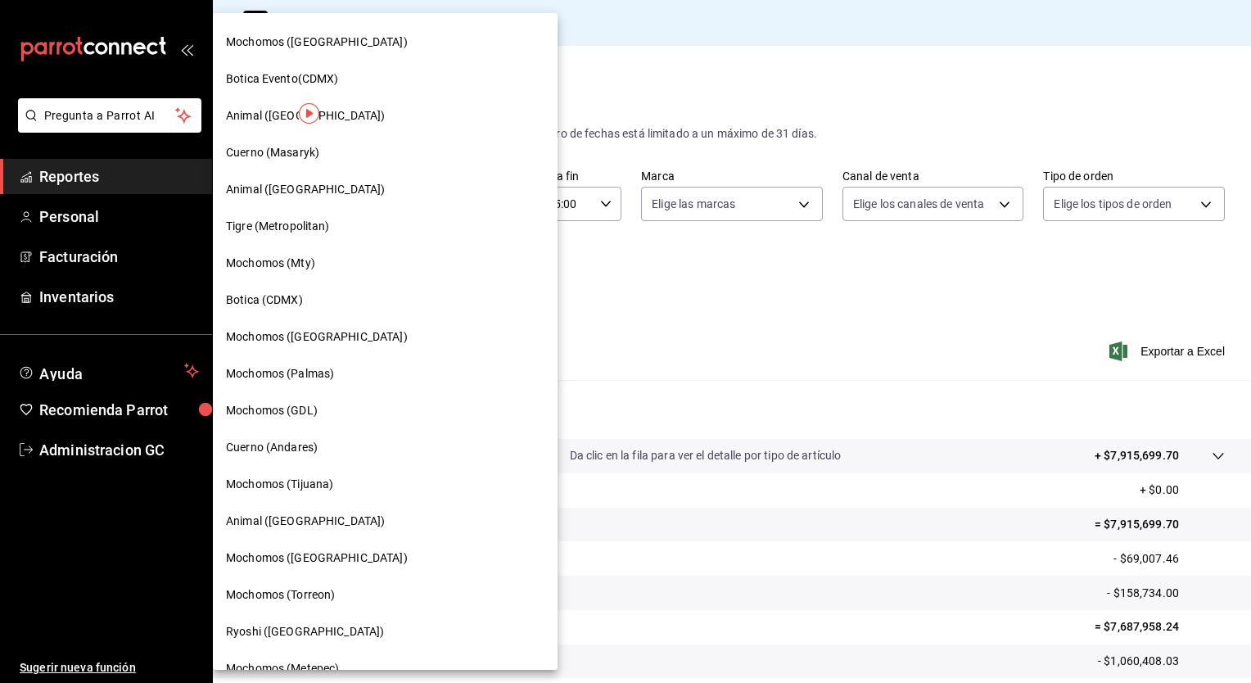
click at [318, 559] on span "Mochomos (Cancun)" at bounding box center [317, 558] width 182 height 17
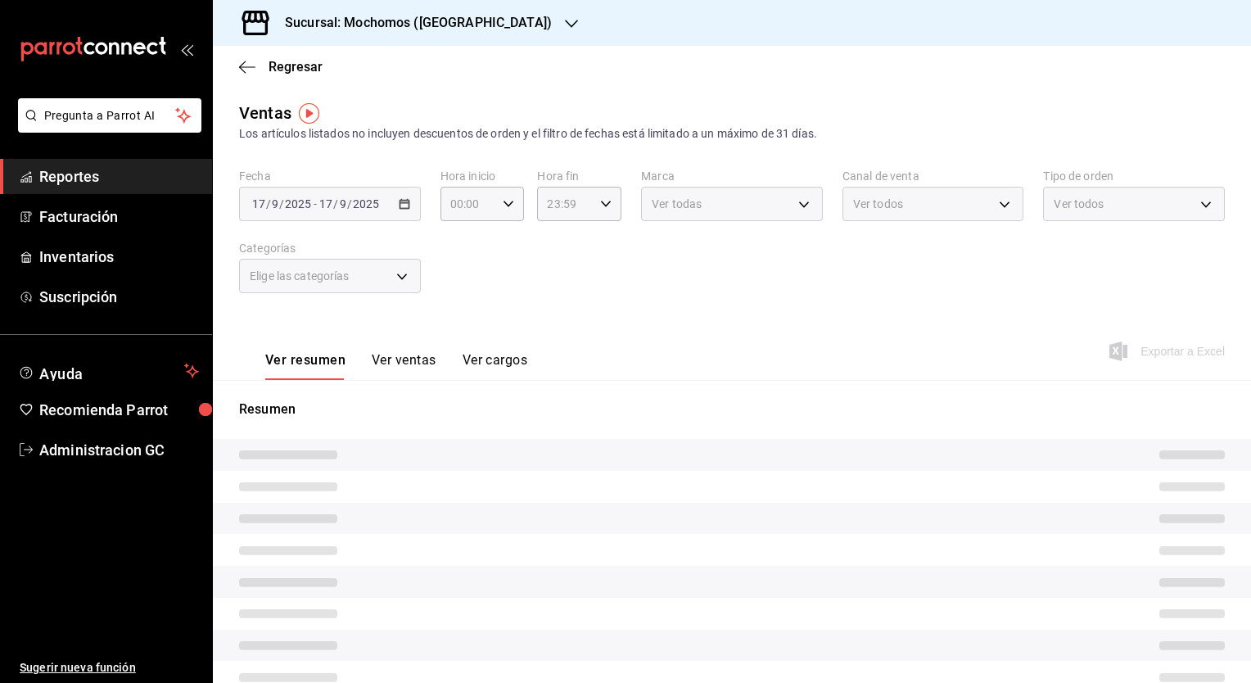
type input "05:00"
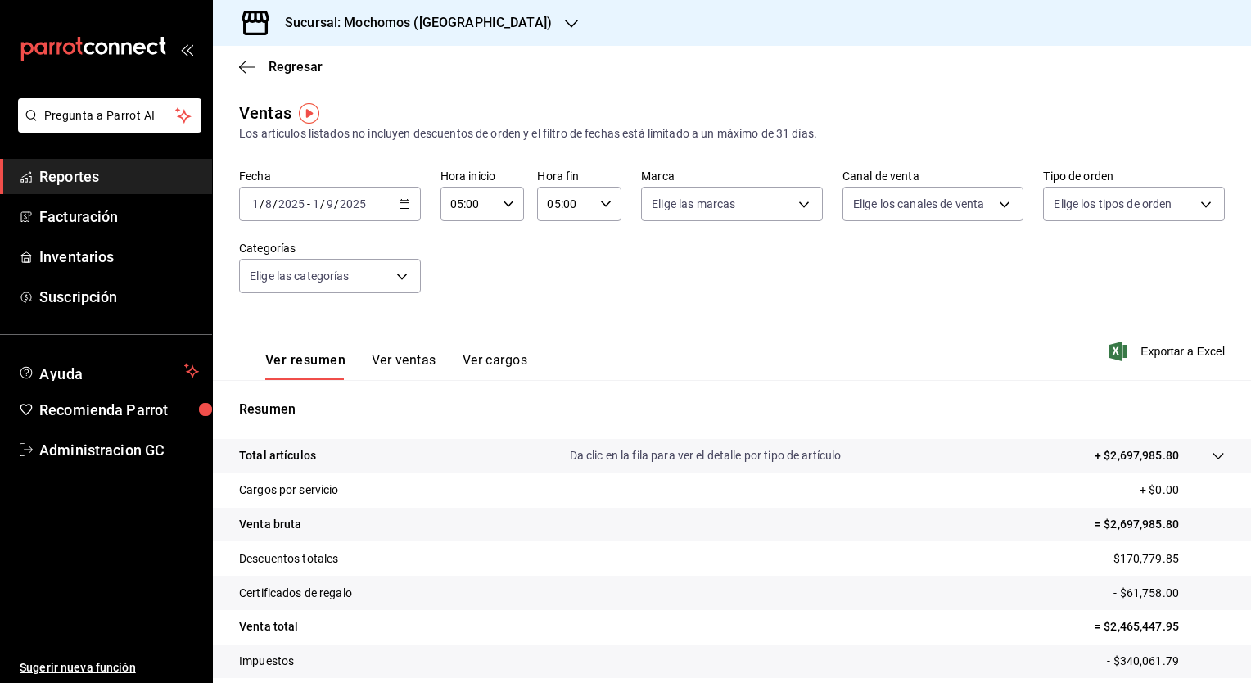
click at [841, 345] on div "Ver resumen Ver ventas Ver cargos Exportar a Excel" at bounding box center [732, 346] width 1038 height 67
click at [1110, 351] on icon "button" at bounding box center [1119, 352] width 18 height 20
click at [567, 276] on div "Fecha 2025-08-01 1 / 8 / 2025 - 2025-09-01 1 / 9 / 2025 Hora inicio 05:00 Hora …" at bounding box center [732, 241] width 986 height 144
click at [716, 322] on div "Ver resumen Ver ventas Ver cargos Exportar a Excel" at bounding box center [732, 346] width 1038 height 67
